Goal: Task Accomplishment & Management: Manage account settings

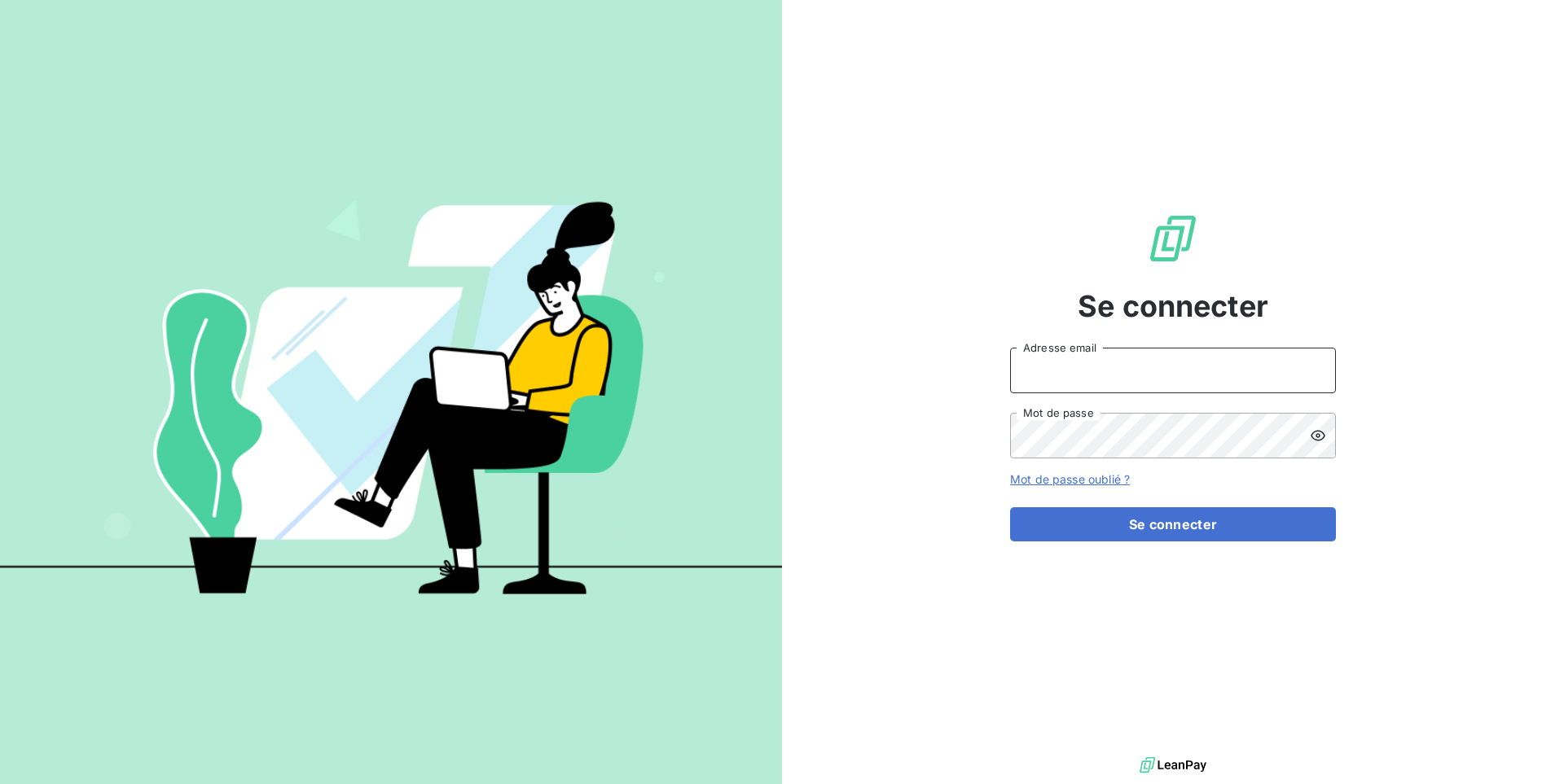
click at [1070, 385] on input "Adresse email" at bounding box center [1173, 370] width 326 height 45
paste input "climanet"
type input "admin@climanet"
click at [1010, 507] on button "Se connecter" at bounding box center [1173, 524] width 326 height 34
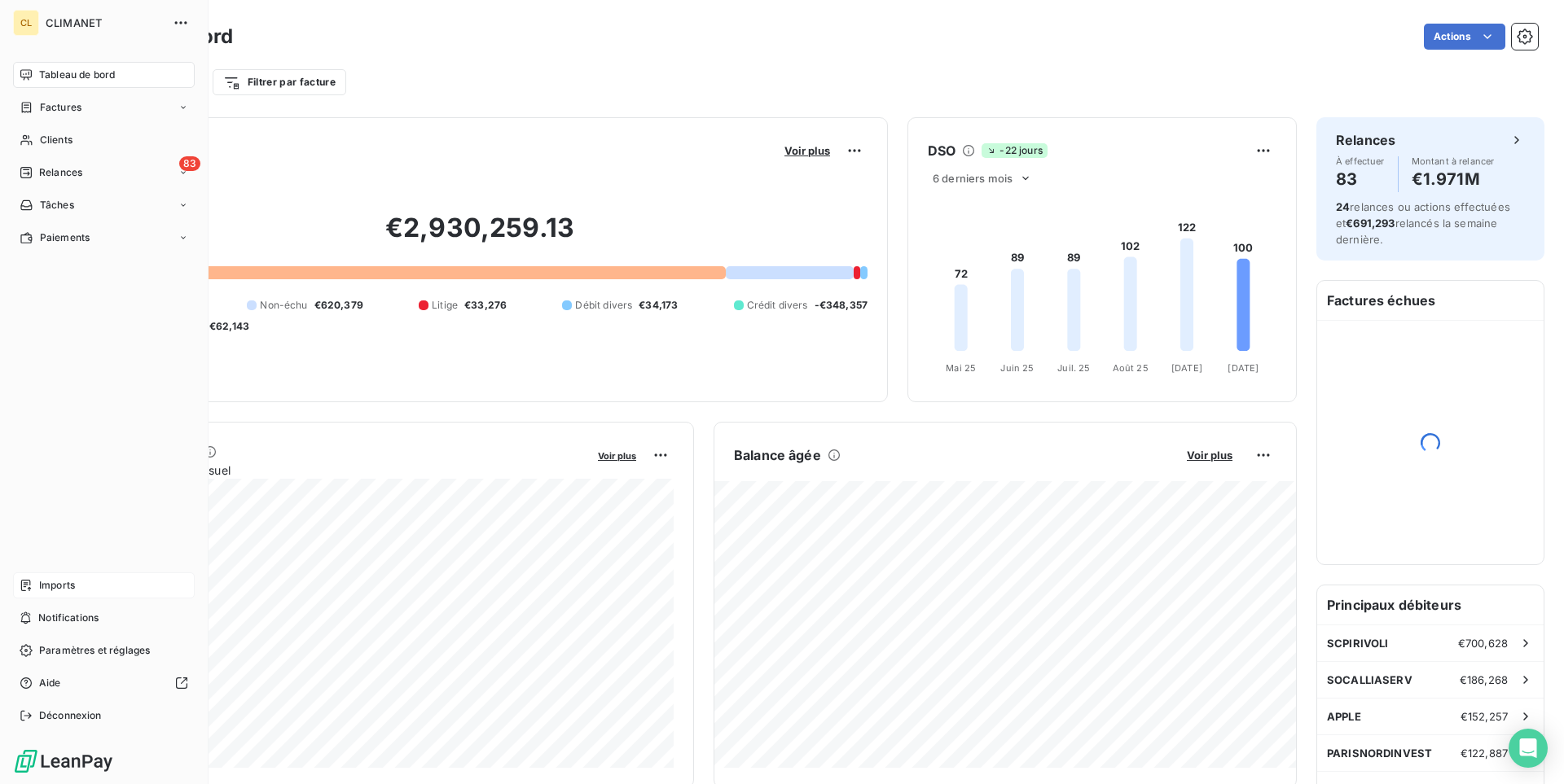
click at [43, 584] on span "Imports" at bounding box center [57, 585] width 36 height 15
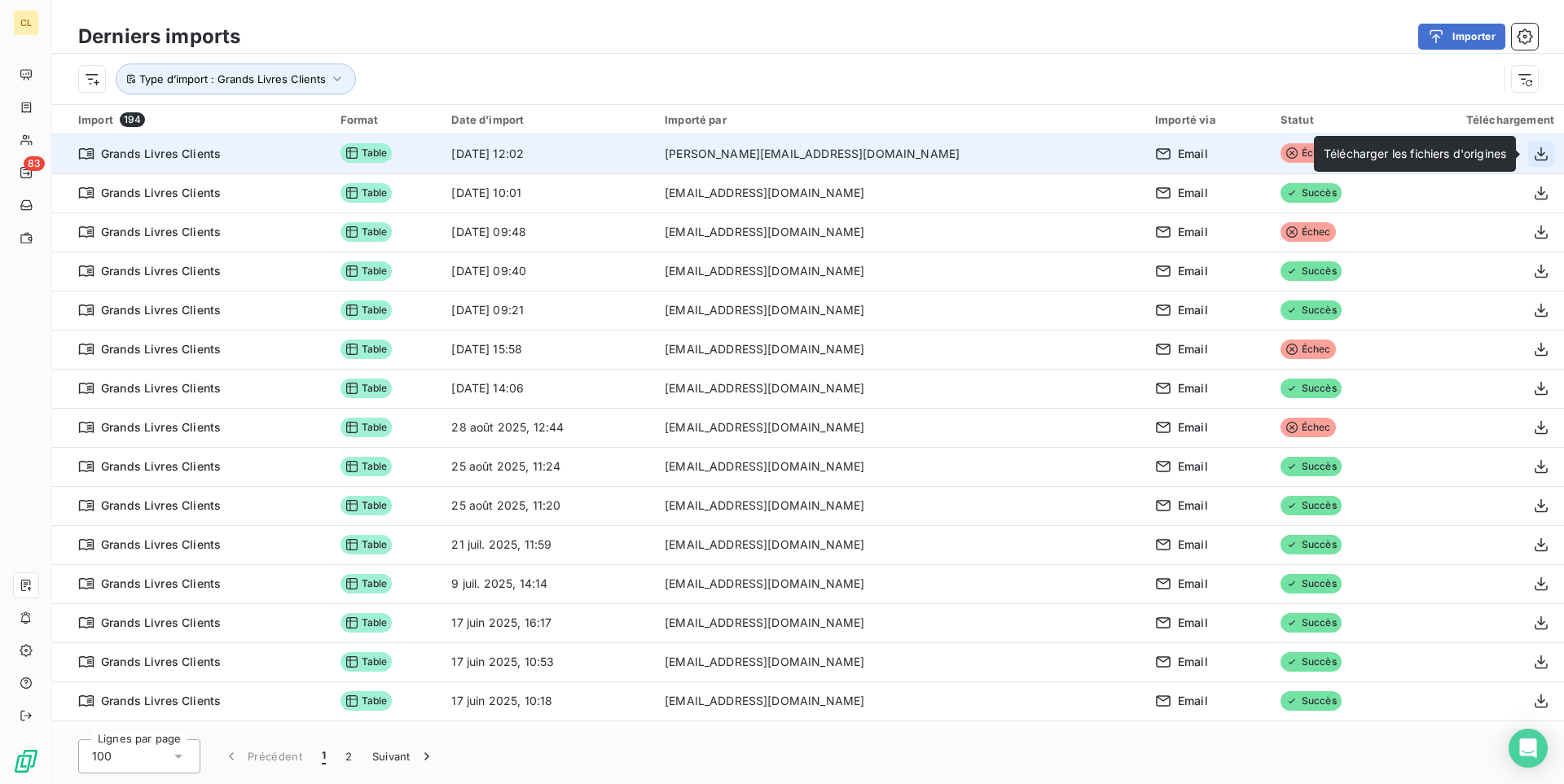
click at [1541, 155] on icon "button" at bounding box center [1540, 153] width 13 height 14
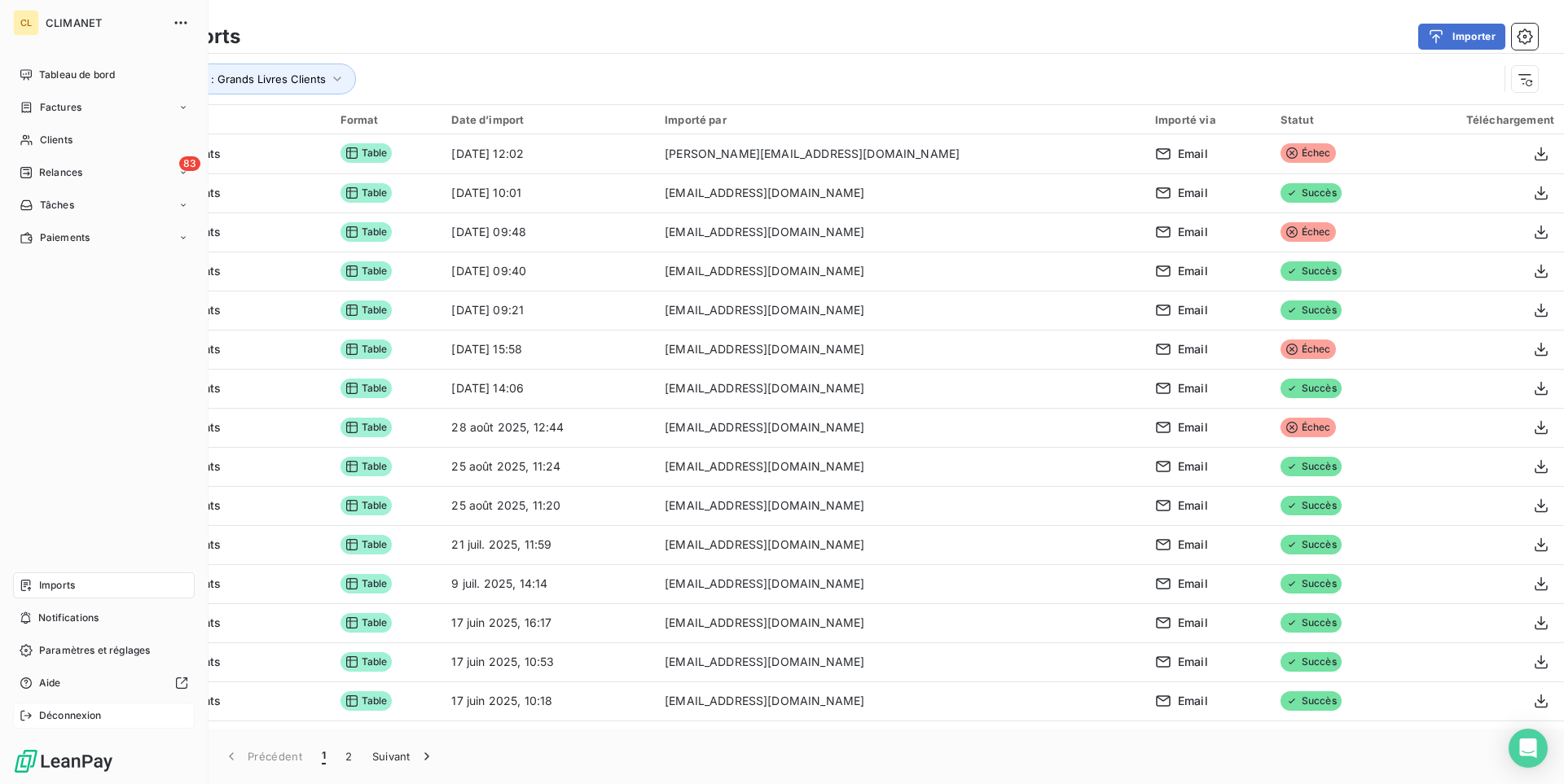
click at [51, 713] on span "Déconnexion" at bounding box center [71, 715] width 63 height 15
